Goal: Task Accomplishment & Management: Manage account settings

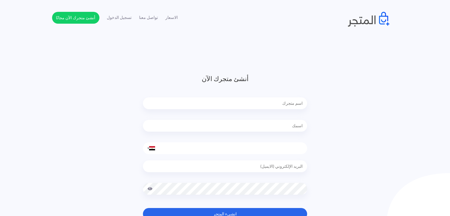
click at [251, 99] on input "text" at bounding box center [225, 103] width 164 height 12
type input "e"
type input "ELARA"
click at [256, 128] on input "text" at bounding box center [225, 126] width 164 height 12
type input "خالد"
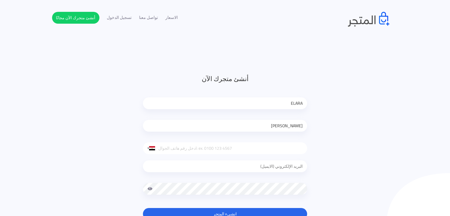
click at [217, 147] on input "tel" at bounding box center [225, 148] width 164 height 12
type input "01044119920"
click at [226, 168] on input "email" at bounding box center [225, 166] width 164 height 12
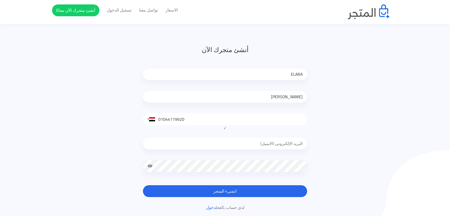
scroll to position [59, 0]
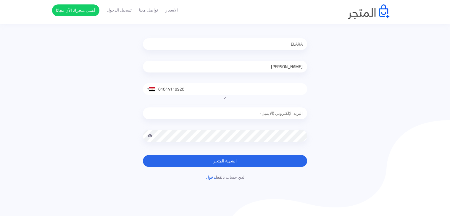
type input "ن"
type input "khalid.newstart@icloud.com"
click at [150, 136] on span at bounding box center [149, 136] width 5 height 12
click at [243, 161] on button "انشيء المتجر" at bounding box center [225, 161] width 164 height 12
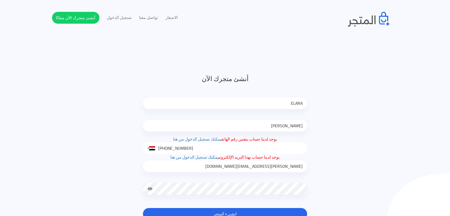
type input "0104 411 9920"
click at [202, 139] on link "يمكنك تسجيل الدخول من هنا" at bounding box center [197, 139] width 48 height 8
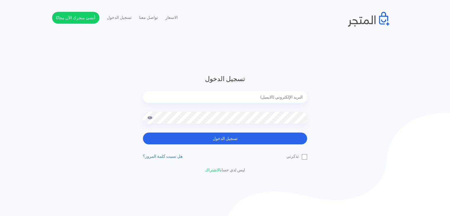
drag, startPoint x: 274, startPoint y: 95, endPoint x: 273, endPoint y: 98, distance: 3.0
click at [274, 95] on input "email" at bounding box center [225, 97] width 164 height 12
type input "[PERSON_NAME][EMAIL_ADDRESS][DOMAIN_NAME]"
click at [179, 156] on link "هل نسيت كلمة المرور؟" at bounding box center [163, 156] width 40 height 8
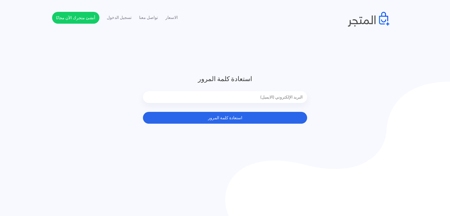
click at [287, 101] on input "email" at bounding box center [225, 97] width 164 height 12
type input "[PERSON_NAME][EMAIL_ADDRESS][DOMAIN_NAME]"
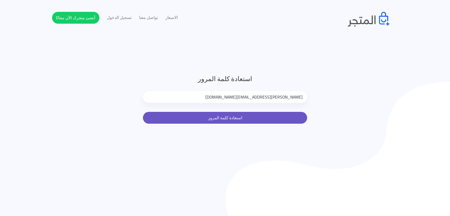
click at [228, 118] on button "استعادة كلمة المرور" at bounding box center [225, 118] width 164 height 12
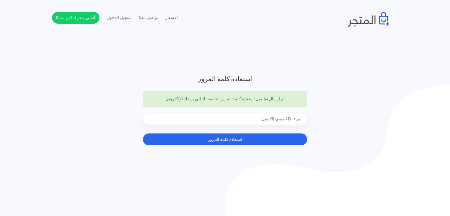
click at [102, 15] on ul "الاسعار تواصل معنا تسجيل الدخول أنشئ متجرك الآن مجانًا" at bounding box center [115, 18] width 126 height 12
click at [113, 18] on link "تسجيل الدخول" at bounding box center [119, 18] width 25 height 6
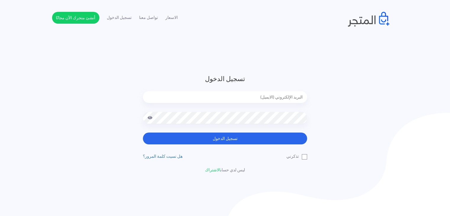
click at [264, 96] on input "email" at bounding box center [225, 97] width 164 height 12
type input "[PERSON_NAME][EMAIL_ADDRESS][DOMAIN_NAME]"
click at [297, 154] on label "تذكرني" at bounding box center [297, 156] width 21 height 6
click at [303, 154] on input "تذكرني" at bounding box center [305, 155] width 4 height 4
checkbox input "true"
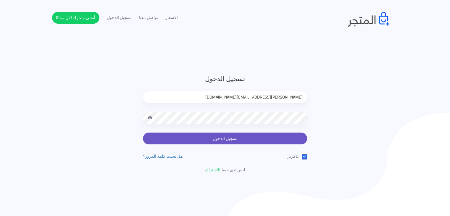
click at [282, 144] on button "تسجيل الدخول" at bounding box center [225, 139] width 164 height 12
